Goal: Task Accomplishment & Management: Complete application form

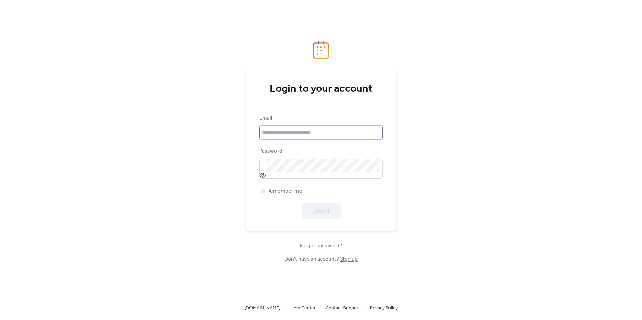
click at [294, 131] on input "email" at bounding box center [321, 132] width 124 height 13
type input "**********"
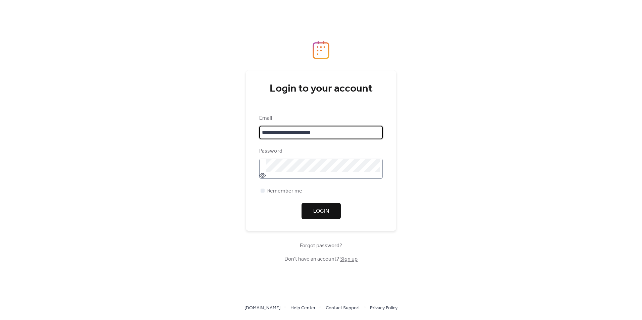
click at [262, 171] on label at bounding box center [321, 169] width 124 height 20
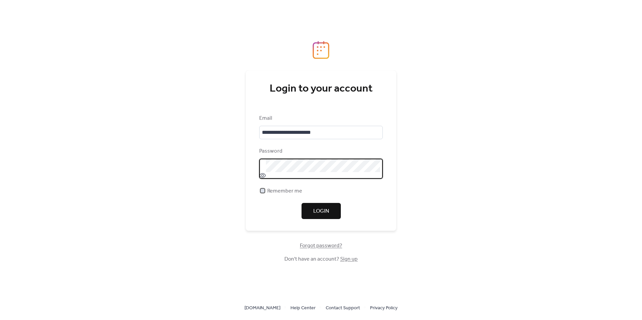
click at [282, 191] on span "Remember me" at bounding box center [284, 191] width 35 height 8
click at [318, 216] on span "Login" at bounding box center [321, 212] width 16 height 8
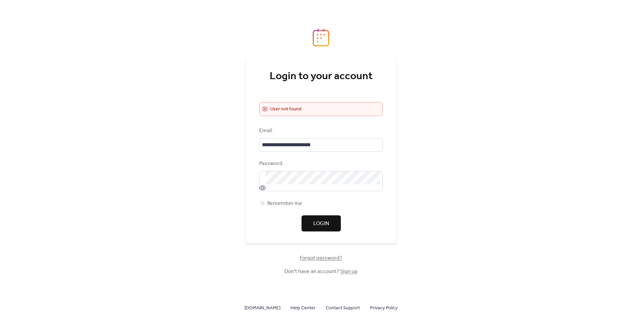
click at [350, 272] on link "Sign up" at bounding box center [348, 272] width 17 height 10
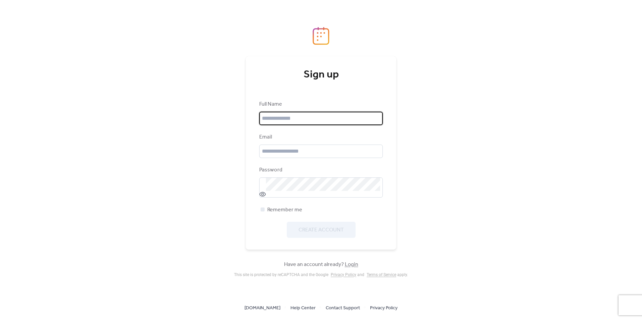
click at [308, 121] on input "text" at bounding box center [321, 118] width 124 height 13
type input "*"
type input "**********"
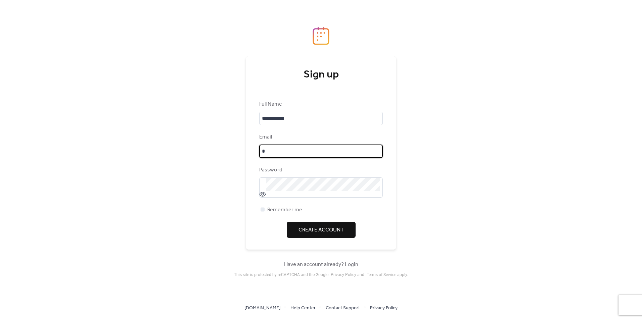
type input "**********"
click at [310, 228] on span "Create Account" at bounding box center [321, 230] width 45 height 8
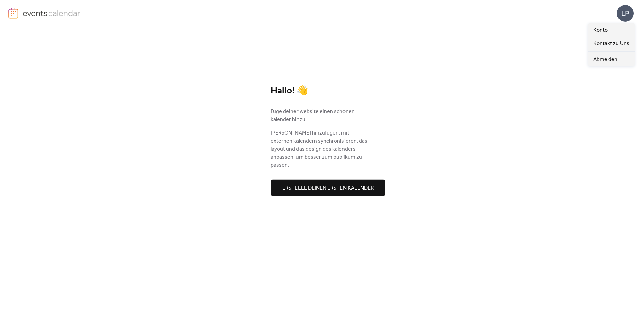
click at [624, 16] on div "LP" at bounding box center [625, 13] width 17 height 17
click at [610, 30] on link "Konto" at bounding box center [611, 29] width 47 height 13
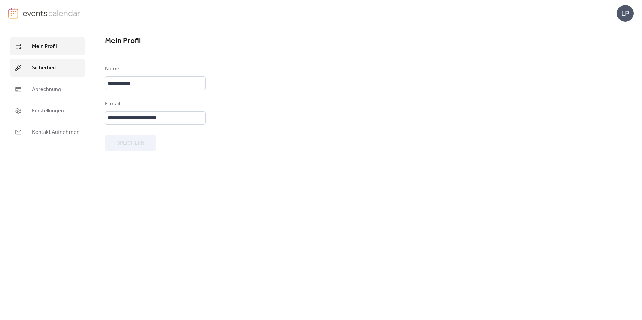
click at [45, 70] on span "Sicherheit" at bounding box center [44, 68] width 25 height 8
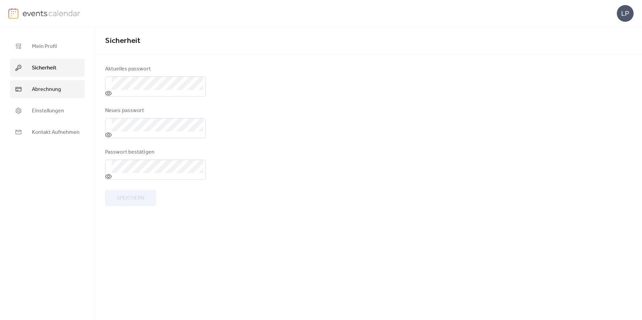
click at [40, 89] on span "Abrechnung" at bounding box center [46, 90] width 29 height 8
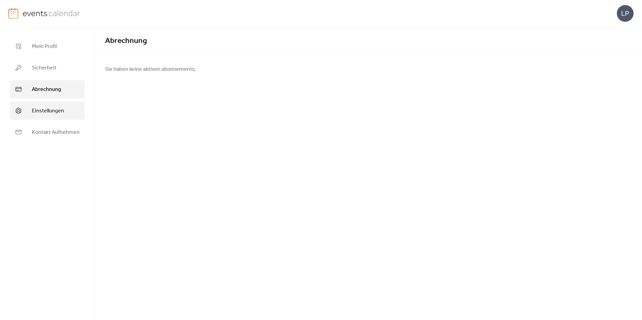
click at [42, 104] on link "Einstellungen" at bounding box center [47, 111] width 75 height 18
click at [47, 81] on link "Abrechnung" at bounding box center [47, 89] width 75 height 18
click at [45, 100] on ul "Mein Profil Sicherheit Abrechnung Einstellungen Kontakt Aufnehmen" at bounding box center [47, 89] width 75 height 104
click at [44, 114] on span "Einstellungen" at bounding box center [48, 111] width 32 height 8
click at [47, 133] on span "Kontakt Aufnehmen" at bounding box center [56, 133] width 48 height 8
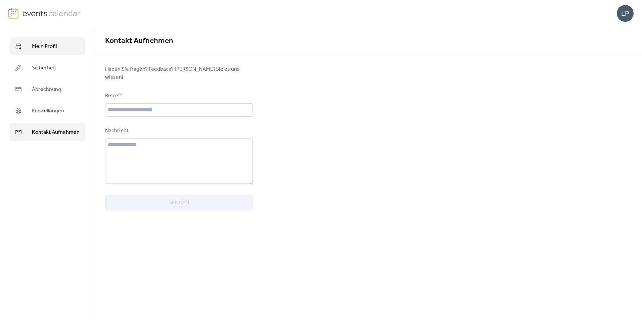
click at [49, 45] on span "Mein Profil" at bounding box center [44, 47] width 25 height 8
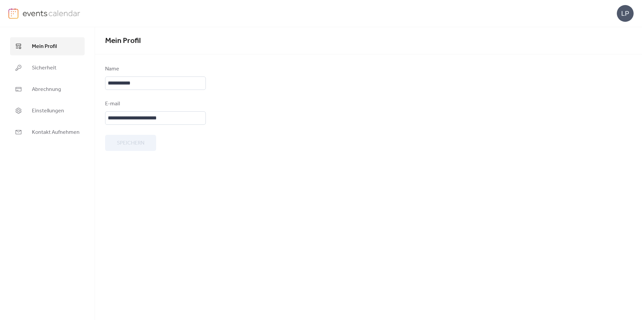
click at [46, 17] on img at bounding box center [52, 13] width 58 height 10
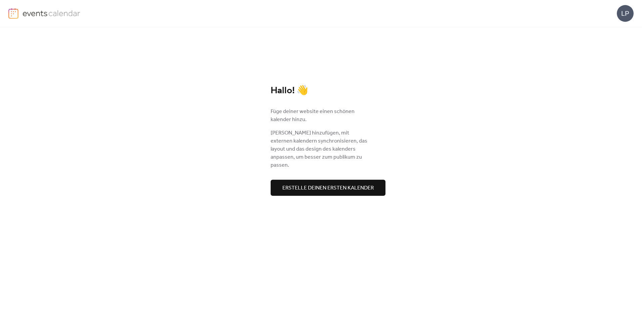
click at [369, 184] on span "Erstelle deinen ersten kalender" at bounding box center [327, 188] width 91 height 8
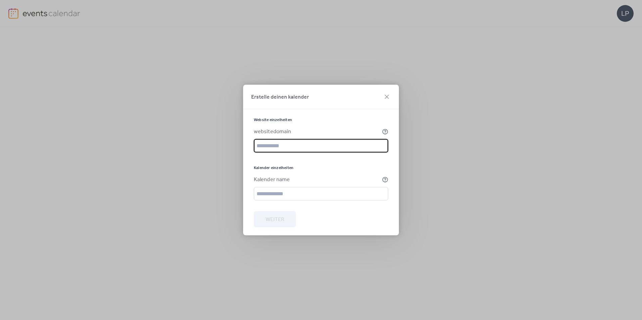
click at [316, 130] on div "websitedomain" at bounding box center [317, 132] width 127 height 8
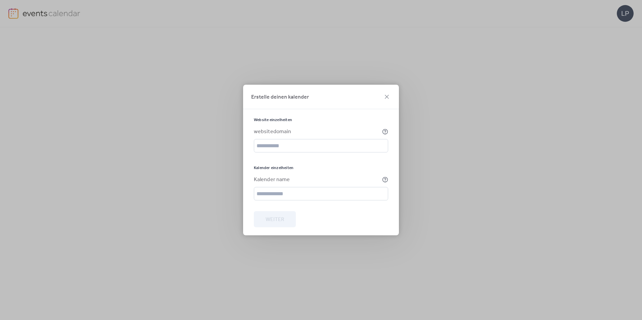
click at [273, 131] on div "websitedomain" at bounding box center [317, 132] width 127 height 8
click at [267, 148] on input "text" at bounding box center [321, 145] width 134 height 13
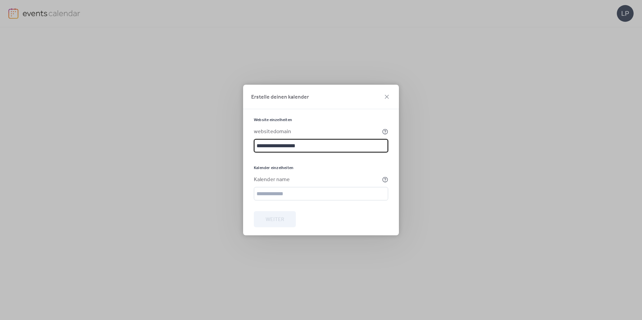
type input "**********"
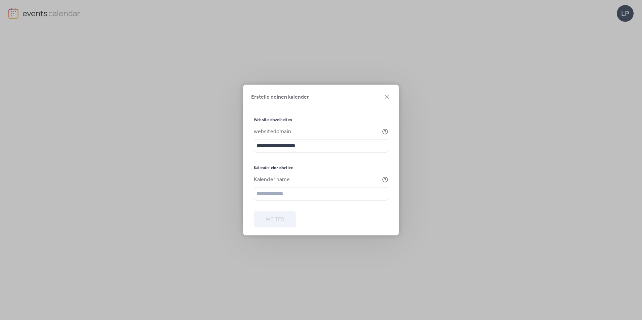
click at [344, 158] on div at bounding box center [321, 159] width 134 height 3
click at [308, 189] on input "text" at bounding box center [321, 193] width 134 height 13
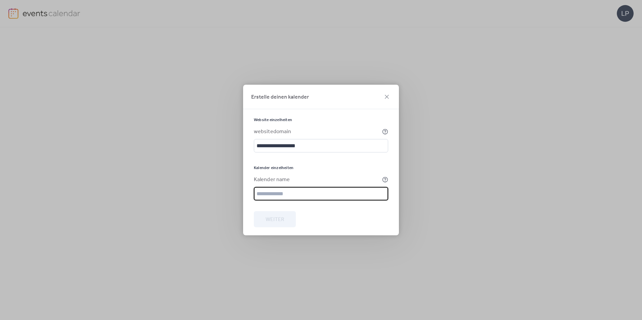
click at [304, 182] on div "Kalender name" at bounding box center [317, 180] width 127 height 8
click at [295, 197] on input "text" at bounding box center [321, 193] width 134 height 13
type input "*"
type input "****"
click at [275, 216] on span "Weiter" at bounding box center [275, 220] width 18 height 8
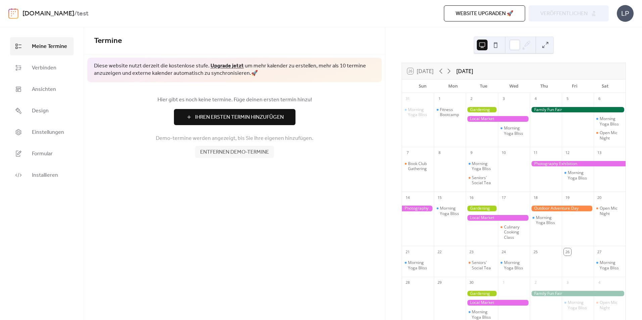
click at [74, 14] on link "[DOMAIN_NAME]" at bounding box center [49, 13] width 52 height 13
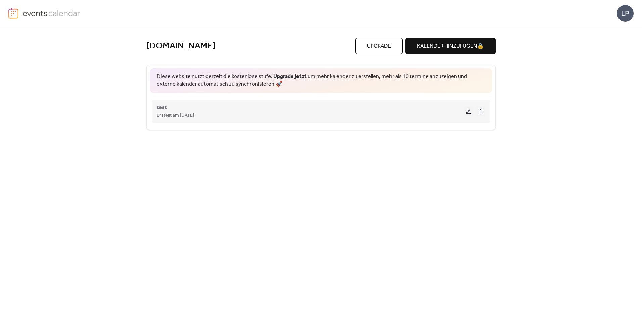
click at [479, 114] on button at bounding box center [480, 111] width 9 height 10
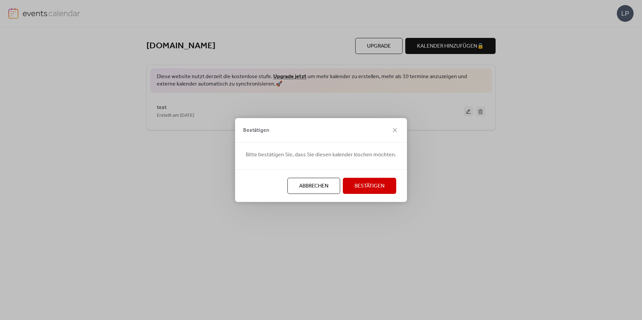
click at [377, 185] on span "Bestätigen" at bounding box center [370, 186] width 30 height 8
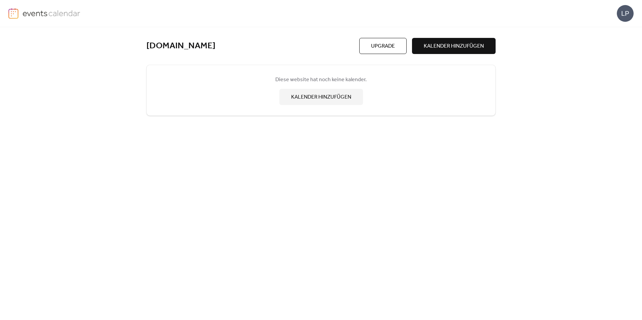
click at [41, 15] on img at bounding box center [52, 13] width 58 height 10
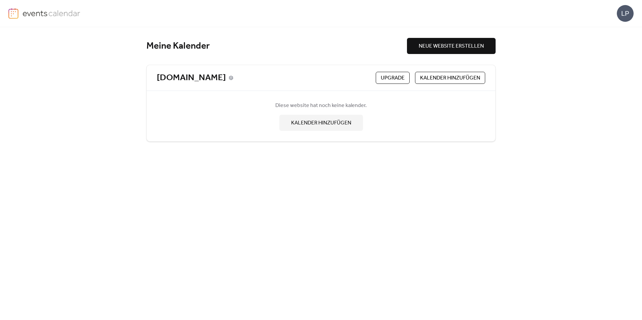
click at [233, 77] on icon at bounding box center [231, 78] width 5 height 5
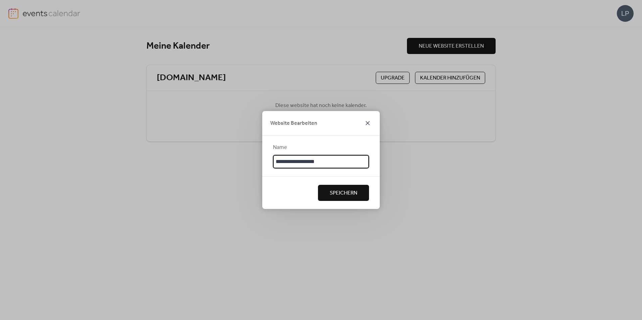
click at [369, 122] on icon at bounding box center [368, 123] width 4 height 4
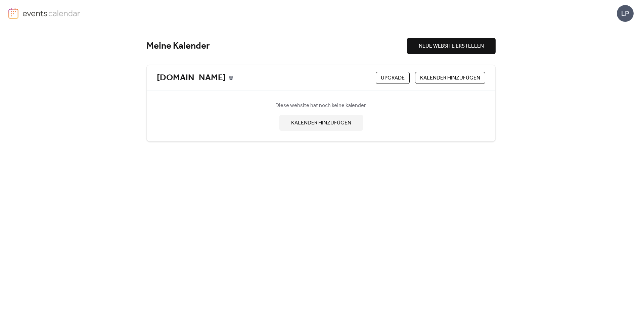
click at [233, 78] on icon at bounding box center [231, 78] width 5 height 5
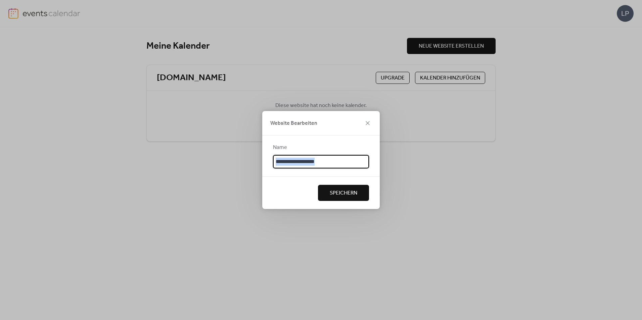
click at [354, 168] on div "**********" at bounding box center [321, 156] width 118 height 41
click at [345, 192] on span "Speichern" at bounding box center [344, 193] width 28 height 8
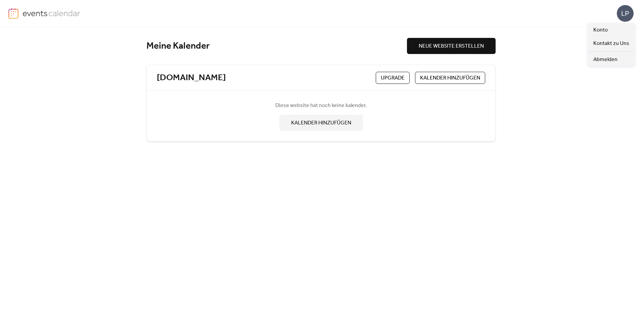
click at [629, 10] on div "LP" at bounding box center [625, 13] width 17 height 17
click at [608, 29] on link "Konto" at bounding box center [611, 29] width 47 height 13
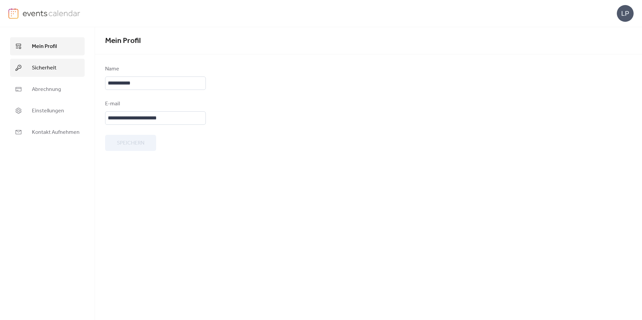
click at [46, 69] on span "Sicherheit" at bounding box center [44, 68] width 25 height 8
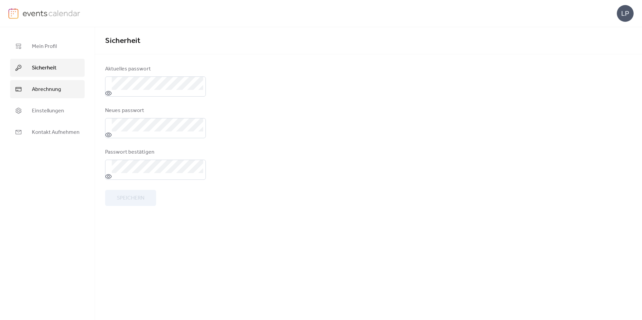
click at [47, 87] on span "Abrechnung" at bounding box center [46, 90] width 29 height 8
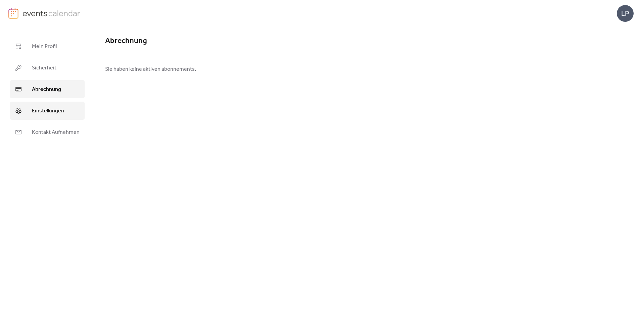
click at [51, 111] on span "Einstellungen" at bounding box center [48, 111] width 32 height 8
click at [53, 45] on span "Mein Profil" at bounding box center [44, 47] width 25 height 8
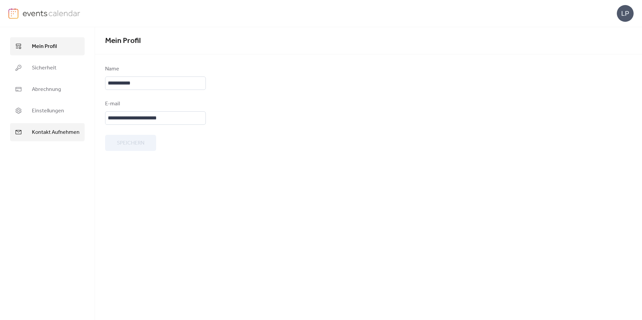
click at [63, 129] on span "Kontakt Aufnehmen" at bounding box center [56, 133] width 48 height 8
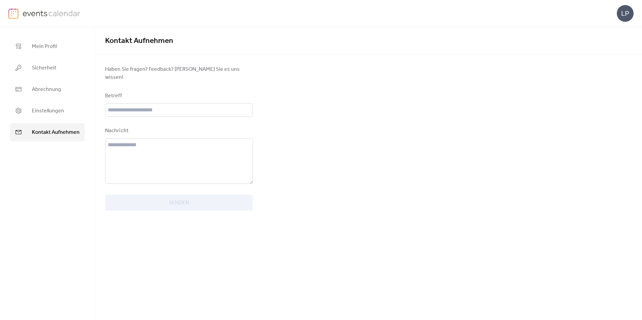
click at [61, 14] on img at bounding box center [52, 13] width 58 height 10
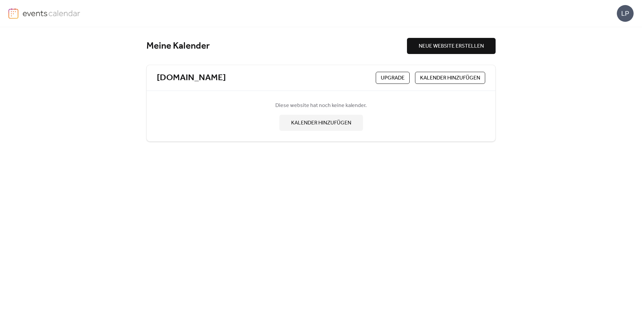
click at [171, 47] on div "Meine Kalender" at bounding box center [276, 46] width 261 height 12
click at [413, 45] on button "NEUE WEBSITE ERSTELLEN" at bounding box center [451, 46] width 89 height 16
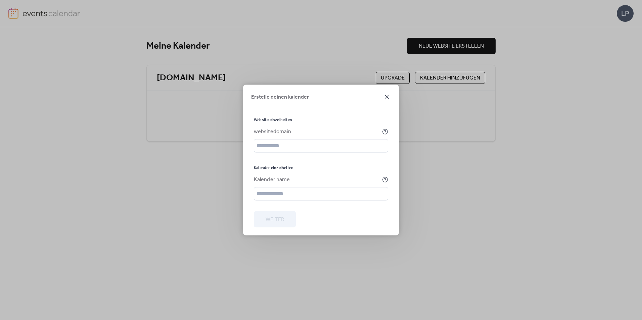
click at [386, 97] on icon at bounding box center [387, 97] width 8 height 8
